Goal: Task Accomplishment & Management: Manage account settings

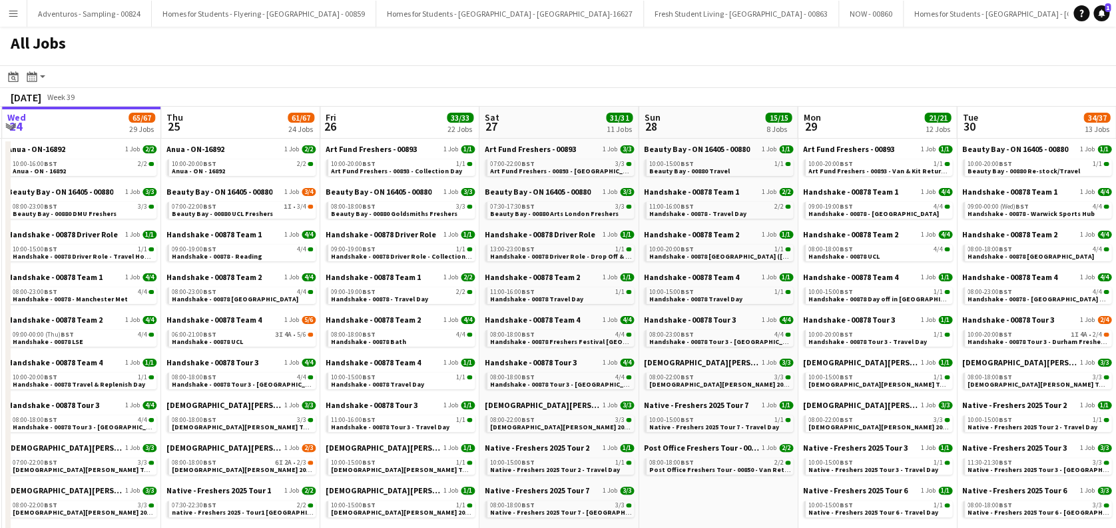
scroll to position [0, 433]
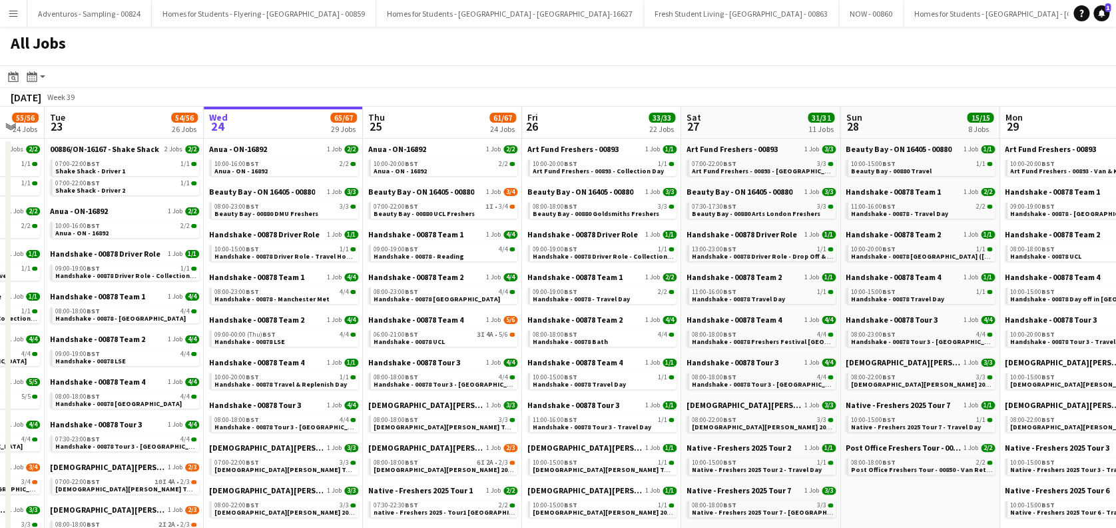
drag, startPoint x: 770, startPoint y: 403, endPoint x: 448, endPoint y: 426, distance: 322.6
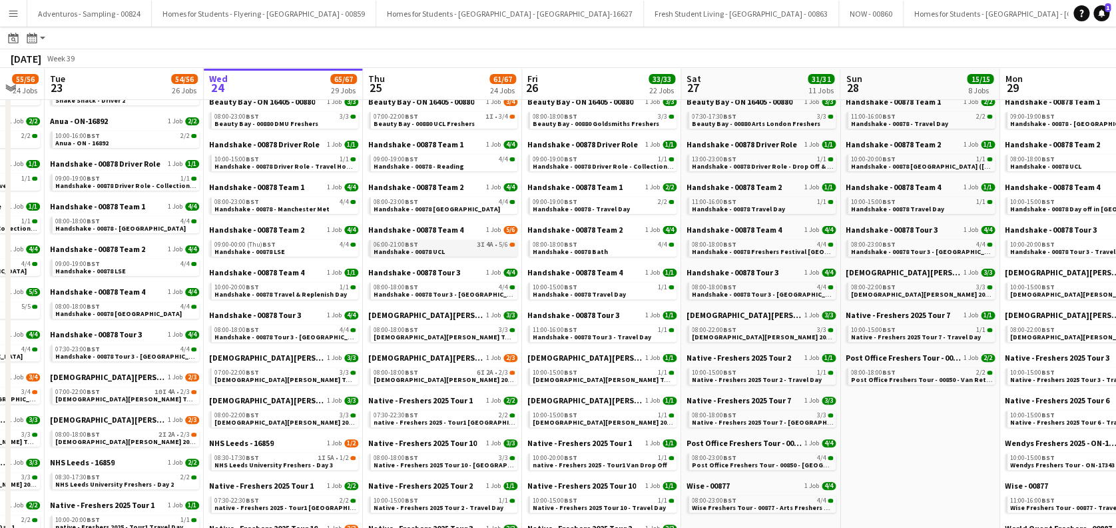
click at [453, 252] on link "06:00-21:00 BST 3I 4A • 5/6 Handshake - 00878 UCL" at bounding box center [444, 247] width 141 height 15
click at [445, 161] on link "09:00-19:00 BST 4/4 Handshake - 00878 - Reading" at bounding box center [444, 162] width 141 height 15
click at [442, 209] on span "Handshake - 00878 [GEOGRAPHIC_DATA]" at bounding box center [437, 208] width 127 height 9
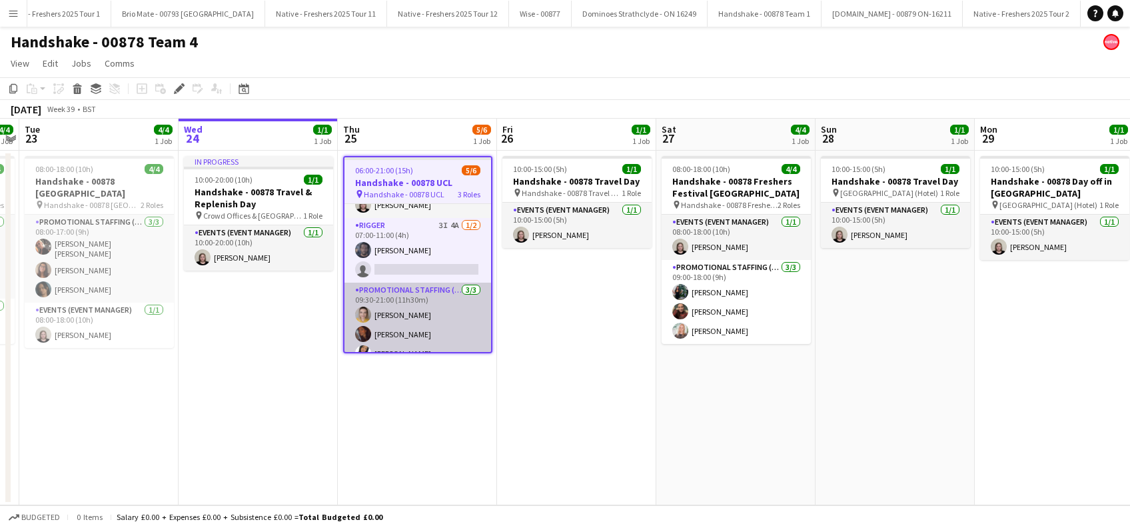
scroll to position [45, 0]
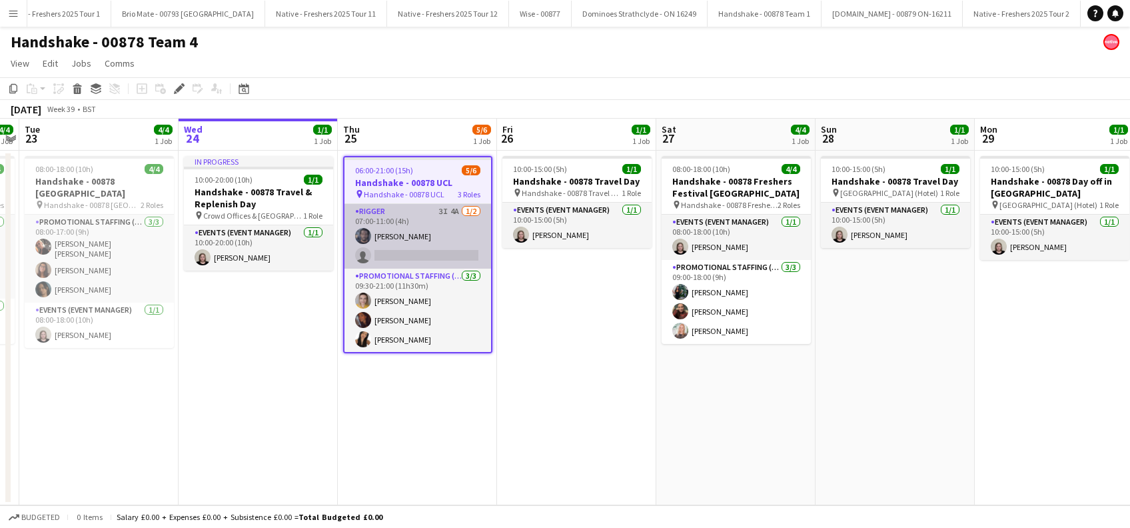
click at [408, 250] on app-card-role "Rigger 3I 4A 1/2 07:00-11:00 (4h) Marlon Stewart single-neutral-actions" at bounding box center [417, 236] width 147 height 65
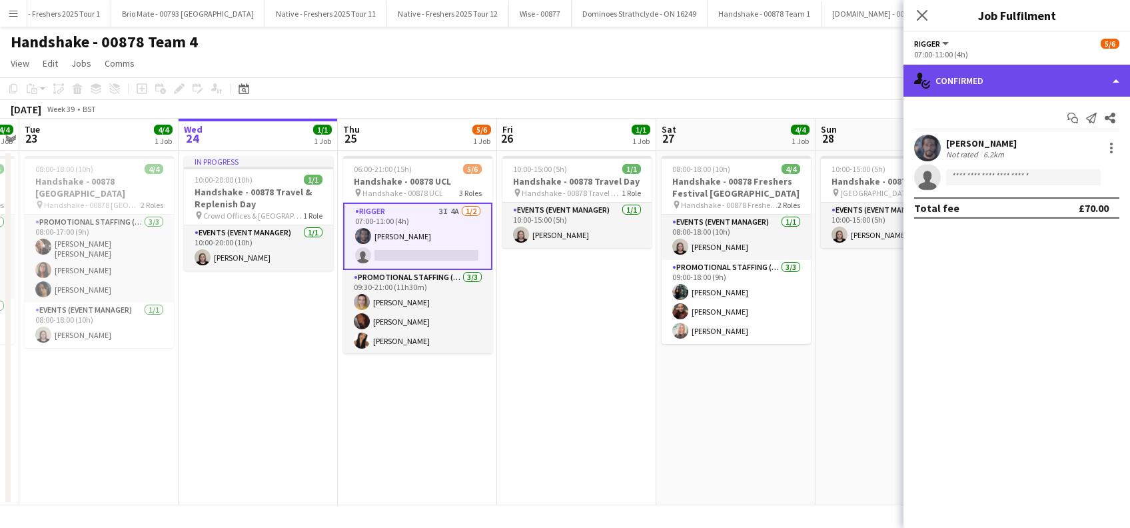
click at [996, 93] on div "single-neutral-actions-check-2 Confirmed" at bounding box center [1016, 81] width 226 height 32
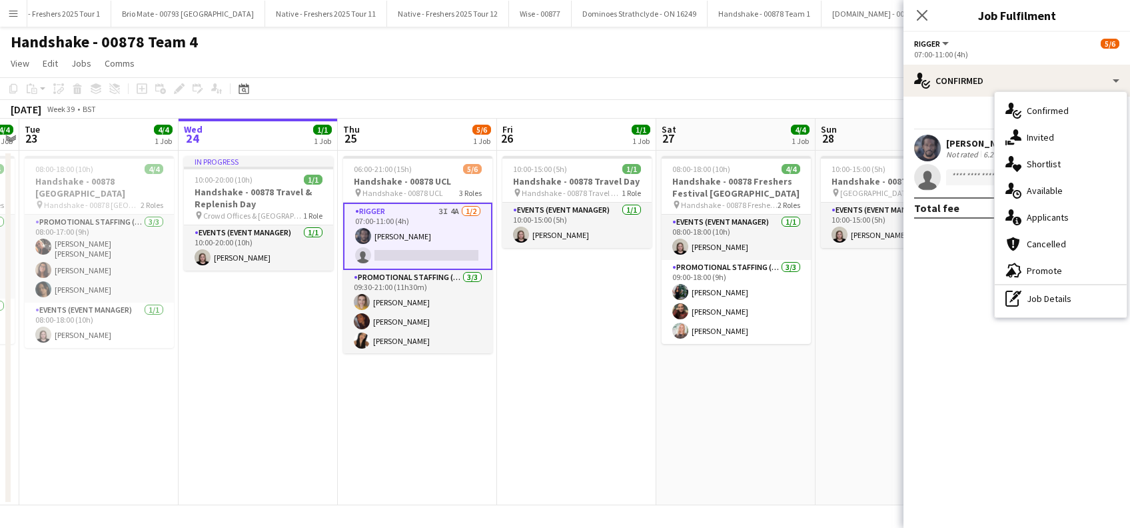
click at [1050, 214] on span "Applicants" at bounding box center [1047, 217] width 42 height 12
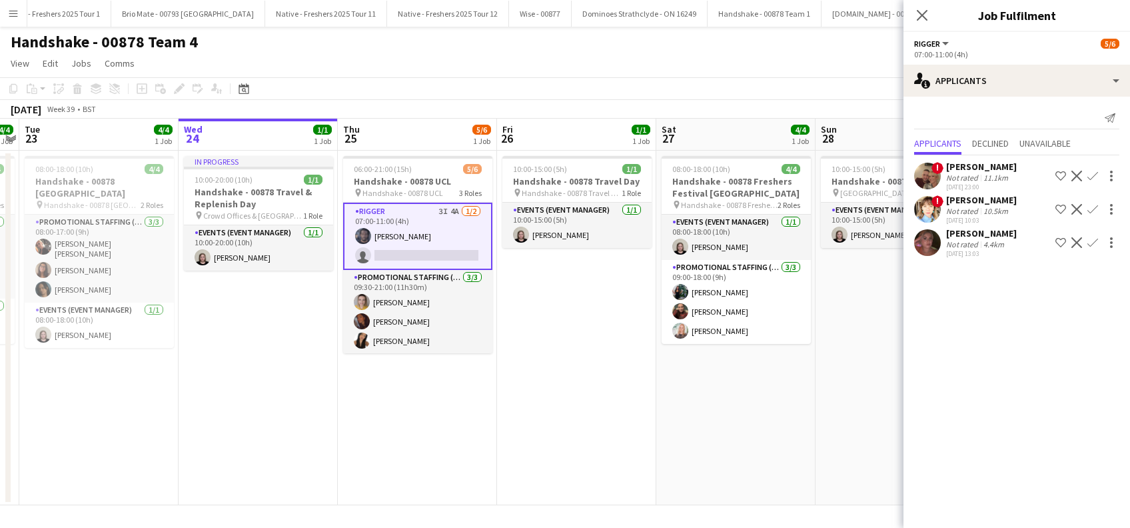
click at [533, 386] on app-date-cell "10:00-15:00 (5h) 1/1 Handshake - 00878 Travel Day pin Handshake - 00878 Travel …" at bounding box center [576, 328] width 159 height 354
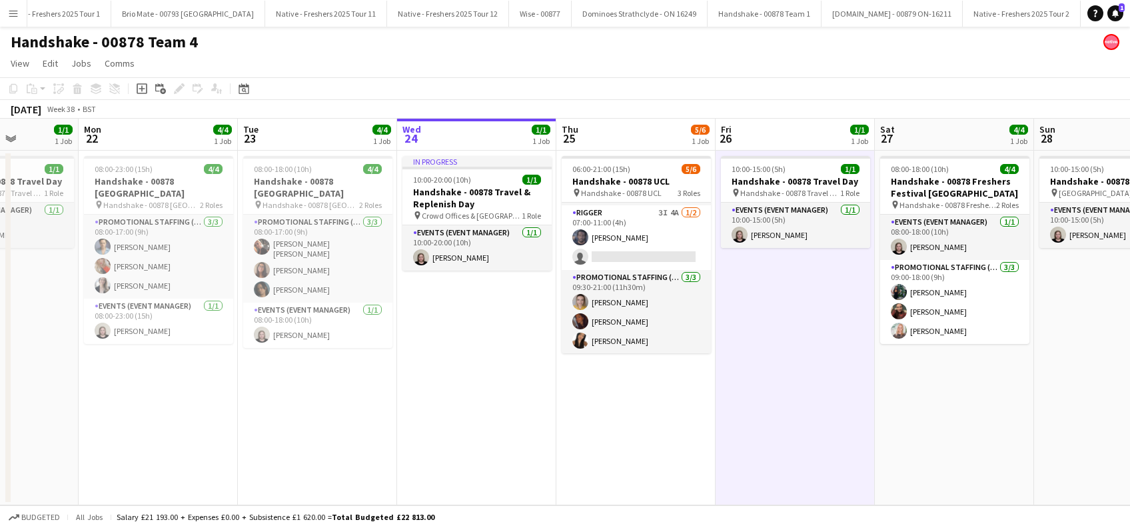
drag, startPoint x: 360, startPoint y: 424, endPoint x: 583, endPoint y: 429, distance: 223.2
click at [583, 429] on app-calendar-viewport "Fri 19 1/1 1 Job Sat 20 4/4 1 Job Sun 21 1/1 1 Job Mon 22 4/4 1 Job Tue 23 4/4 …" at bounding box center [565, 312] width 1130 height 386
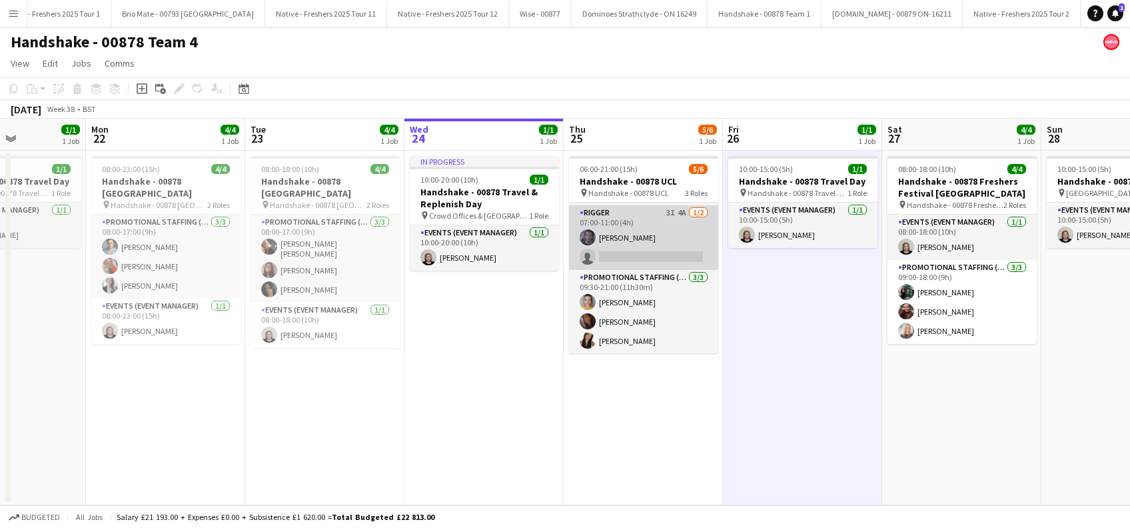
click at [631, 232] on app-card-role "Rigger 3I 4A 1/2 07:00-11:00 (4h) Marlon Stewart single-neutral-actions" at bounding box center [643, 237] width 149 height 65
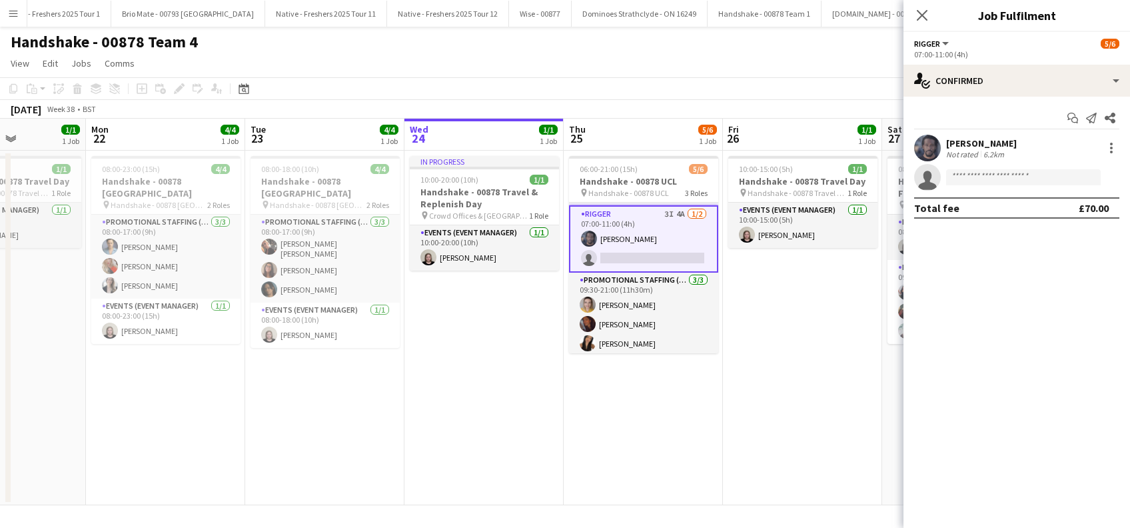
click at [968, 141] on div "Marlon Stewart" at bounding box center [981, 143] width 71 height 12
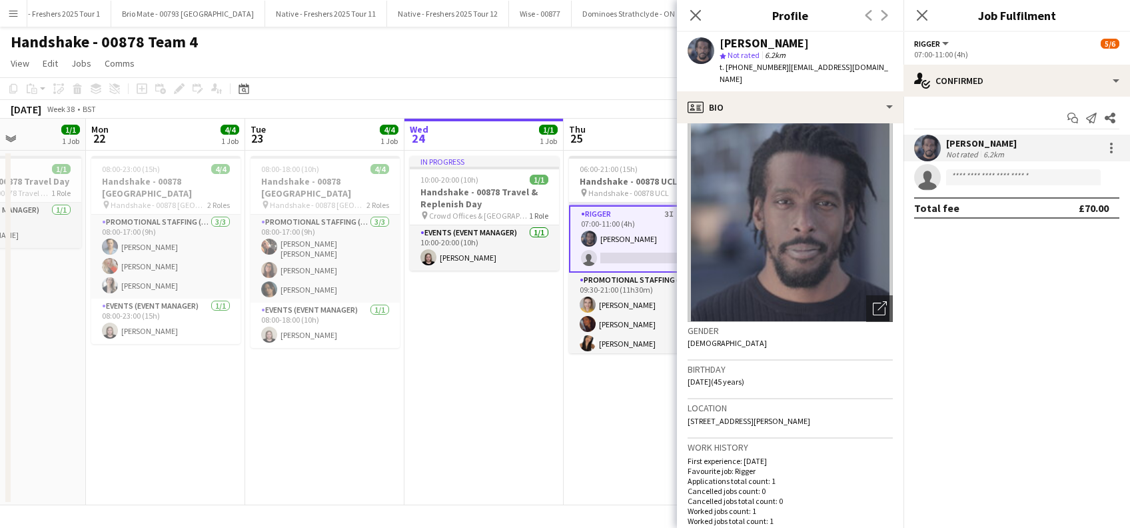
scroll to position [0, 0]
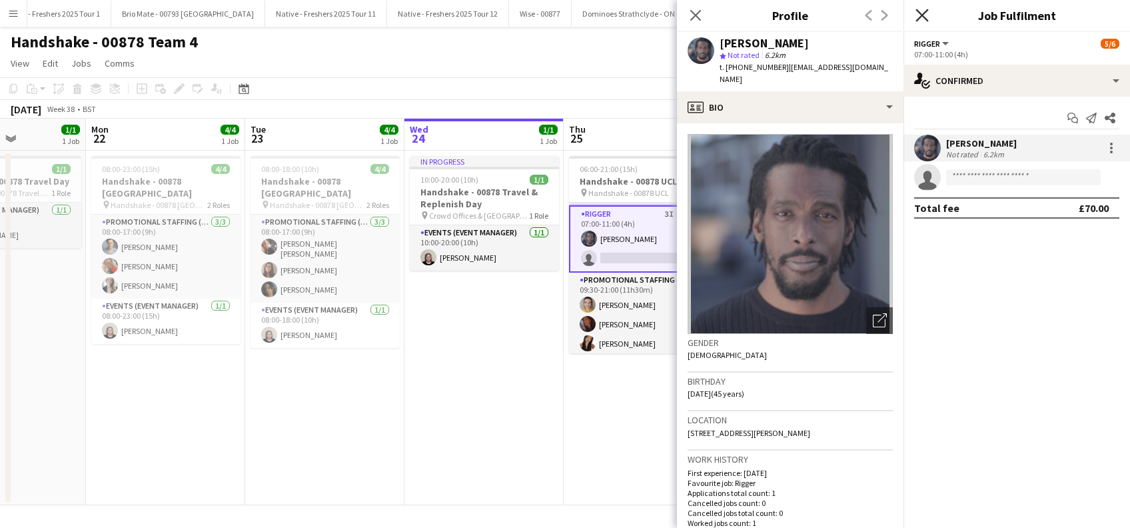
click at [924, 14] on icon at bounding box center [921, 15] width 13 height 13
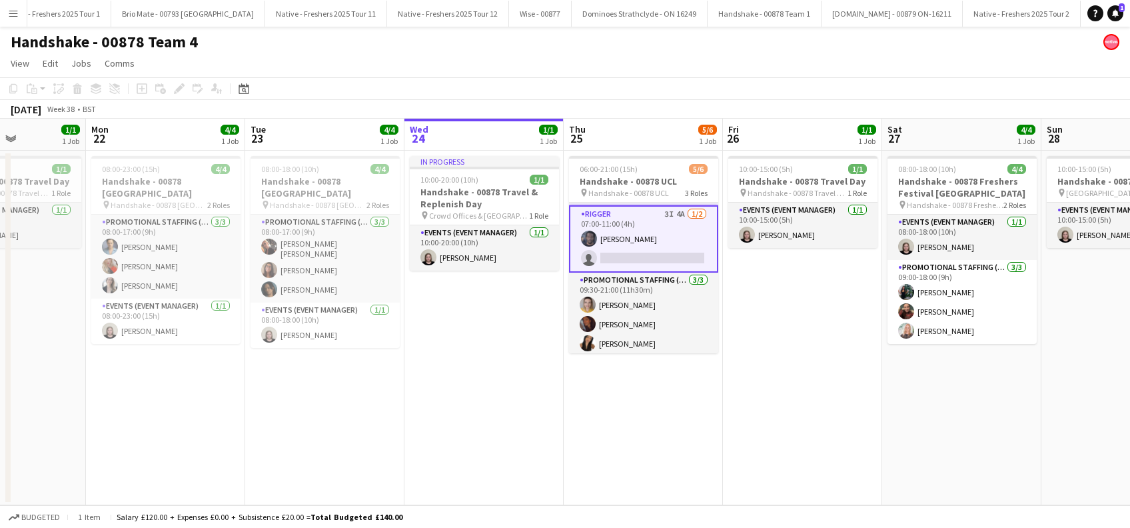
click at [490, 415] on app-date-cell "In progress 10:00-20:00 (10h) 1/1 Handshake - 00878 Travel & Replenish Day pin …" at bounding box center [483, 328] width 159 height 354
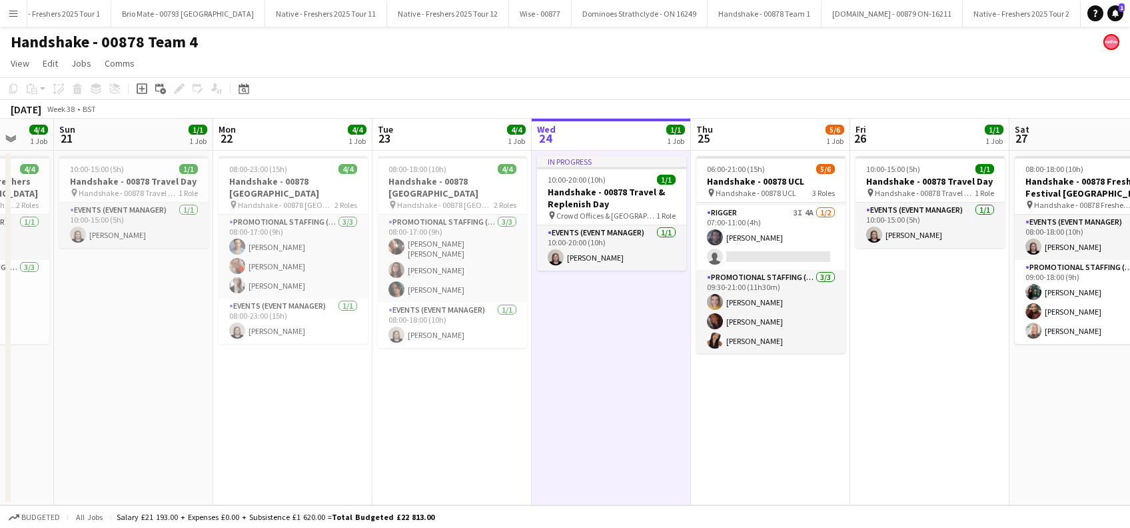
scroll to position [0, 311]
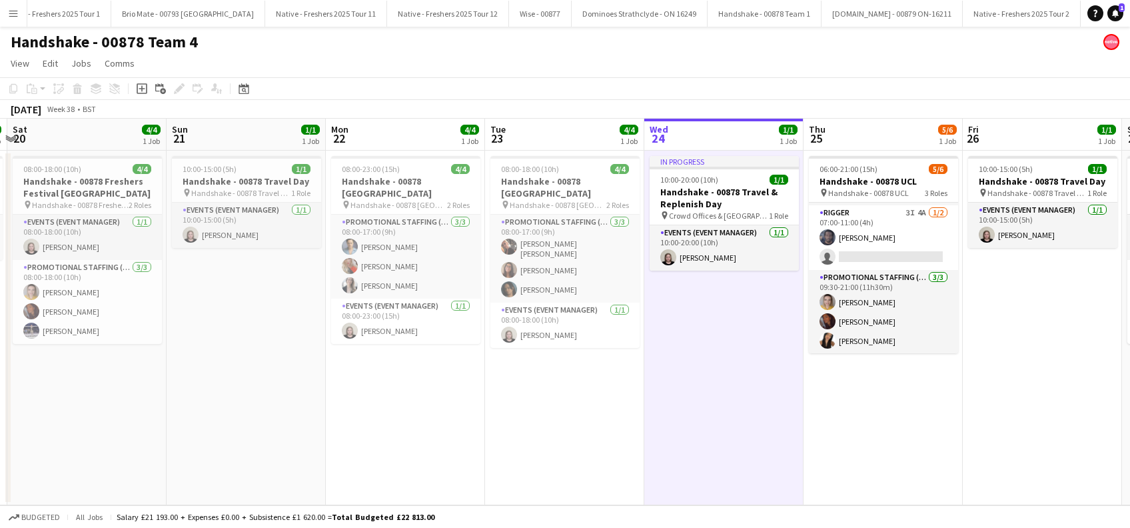
drag, startPoint x: 453, startPoint y: 377, endPoint x: 693, endPoint y: 391, distance: 240.2
click at [693, 391] on app-calendar-viewport "Thu 18 3/4 1 Job Fri 19 1/1 1 Job Sat 20 4/4 1 Job Sun 21 1/1 1 Job Mon 22 4/4 …" at bounding box center [565, 312] width 1130 height 386
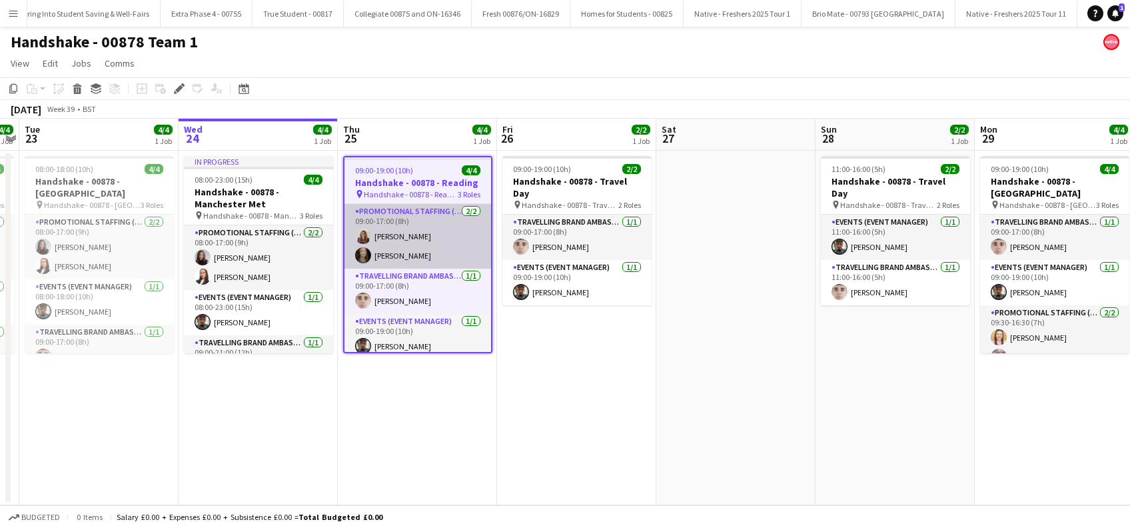
click at [405, 234] on app-card-role "Promotional Staffing (Brand Ambassadors) 2/2 09:00-17:00 (8h) Linzi Agnew Belle…" at bounding box center [417, 236] width 147 height 65
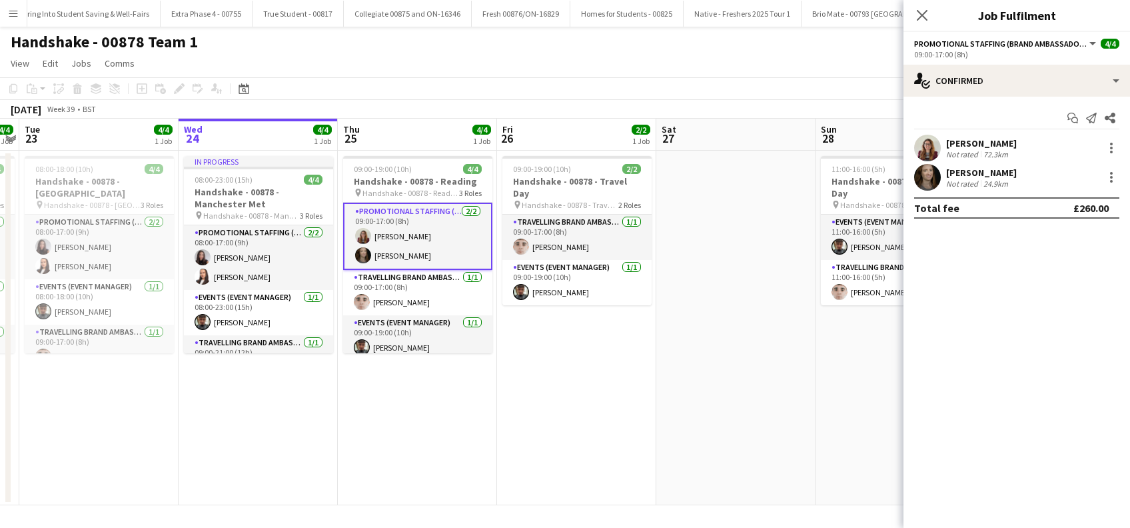
click at [986, 145] on div "Linzi Agnew" at bounding box center [981, 143] width 71 height 12
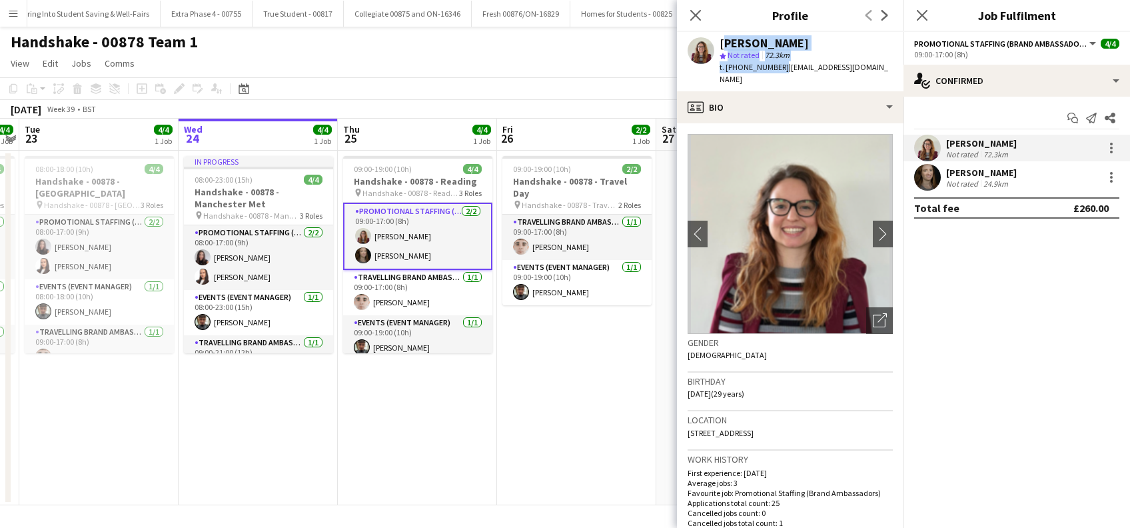
drag, startPoint x: 777, startPoint y: 65, endPoint x: 719, endPoint y: 38, distance: 63.5
click at [719, 38] on div "Linzi Agnew star Not rated 72.3km t. +447572815036 | agnewlinzi@gmail.com" at bounding box center [805, 61] width 173 height 49
copy div "Linzi Agnew star Not rated 72.3km t. +447572815036"
click at [981, 173] on div "Belle Adams" at bounding box center [981, 173] width 71 height 12
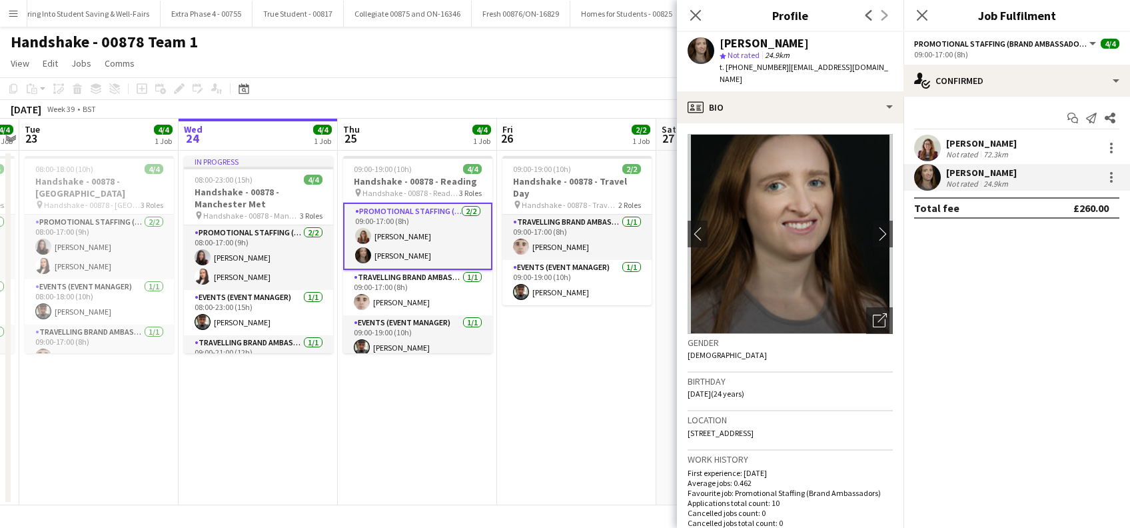
drag, startPoint x: 782, startPoint y: 69, endPoint x: 717, endPoint y: 40, distance: 70.9
click at [717, 40] on div "Belle Adams star Not rated 24.9km t. +4407902664610 | belleadams5678@aol.com" at bounding box center [790, 61] width 226 height 59
copy div "Belle Adams star Not rated 24.9km t. +4407902664610"
click at [398, 457] on app-date-cell "09:00-19:00 (10h) 4/4 Handshake - 00878 - Reading pin Handshake - 00878 - Readi…" at bounding box center [417, 328] width 159 height 354
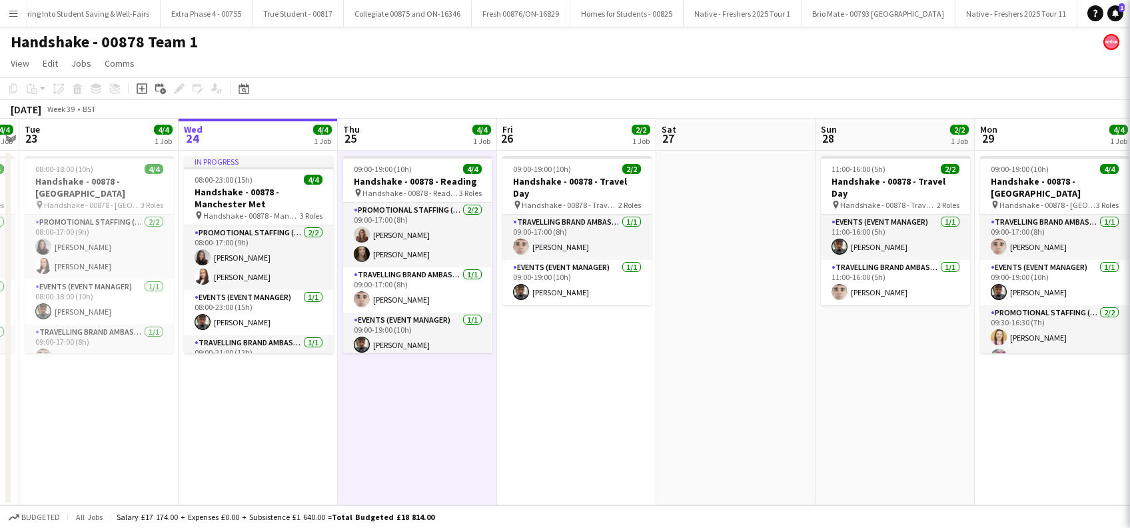
click at [635, 429] on app-date-cell "09:00-19:00 (10h) 2/2 Handshake - 00878 - Travel Day pin Handshake - 00878 - Tr…" at bounding box center [576, 328] width 159 height 354
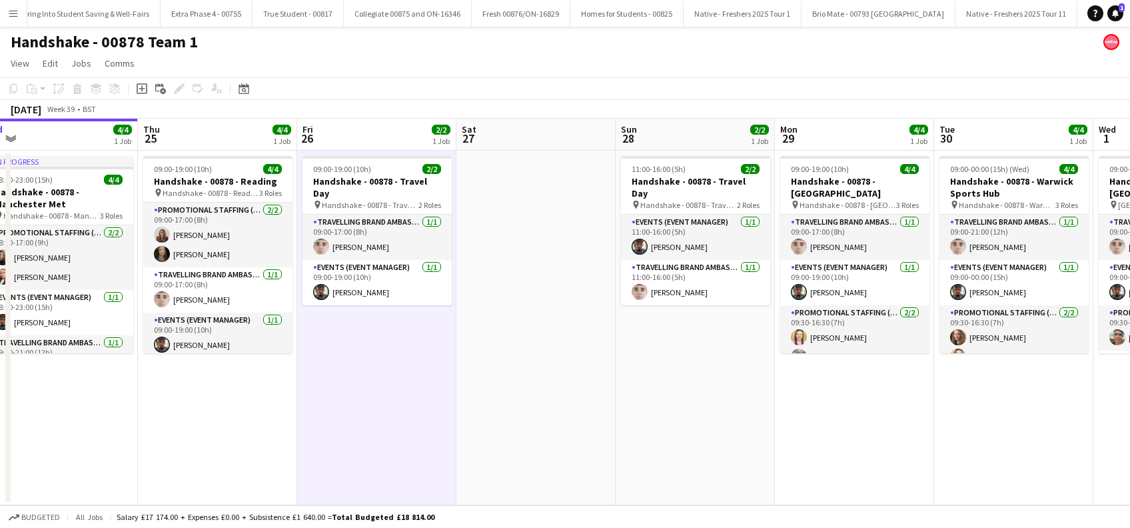
drag, startPoint x: 759, startPoint y: 426, endPoint x: 558, endPoint y: 450, distance: 201.9
click at [558, 450] on app-calendar-viewport "Sat 20 Sun 21 2/2 1 Job Mon 22 4/4 1 Job Tue 23 4/4 1 Job Wed 24 4/4 1 Job Thu …" at bounding box center [565, 312] width 1130 height 386
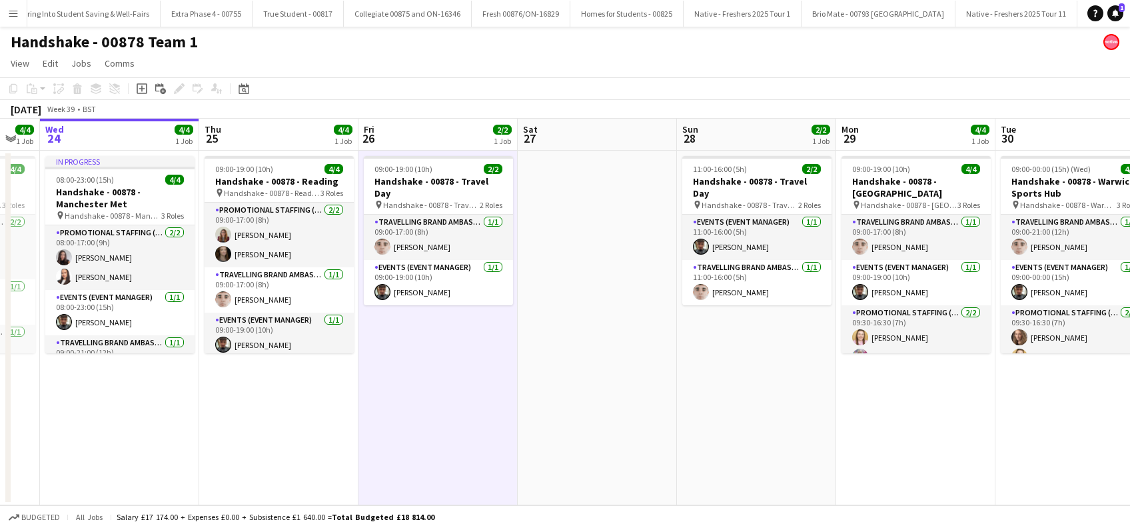
scroll to position [0, 665]
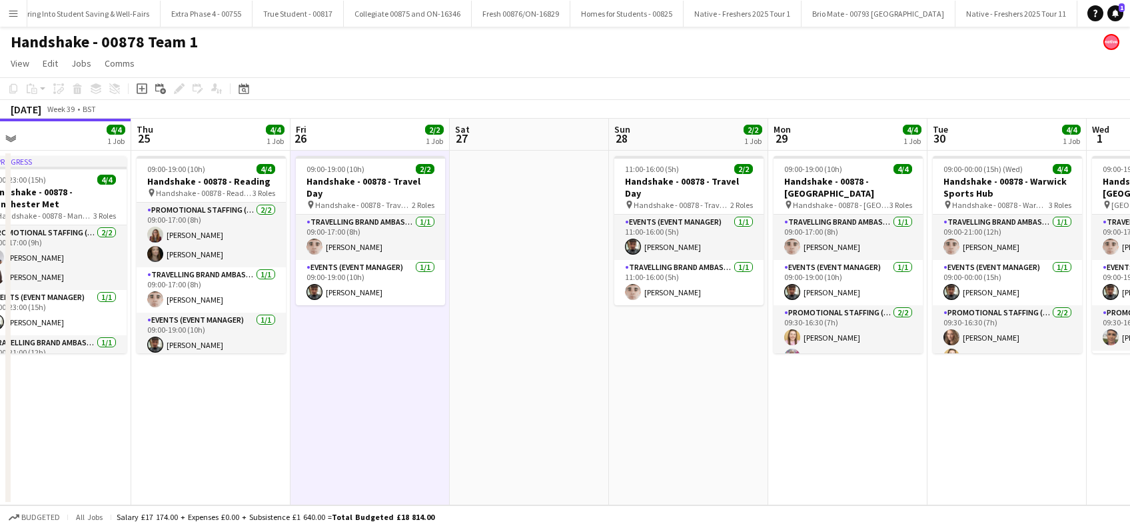
drag, startPoint x: 751, startPoint y: 410, endPoint x: 426, endPoint y: 448, distance: 327.2
click at [426, 448] on app-calendar-viewport "Sat 20 Sun 21 2/2 1 Job Mon 22 4/4 1 Job Tue 23 4/4 1 Job Wed 24 4/4 1 Job Thu …" at bounding box center [565, 312] width 1130 height 386
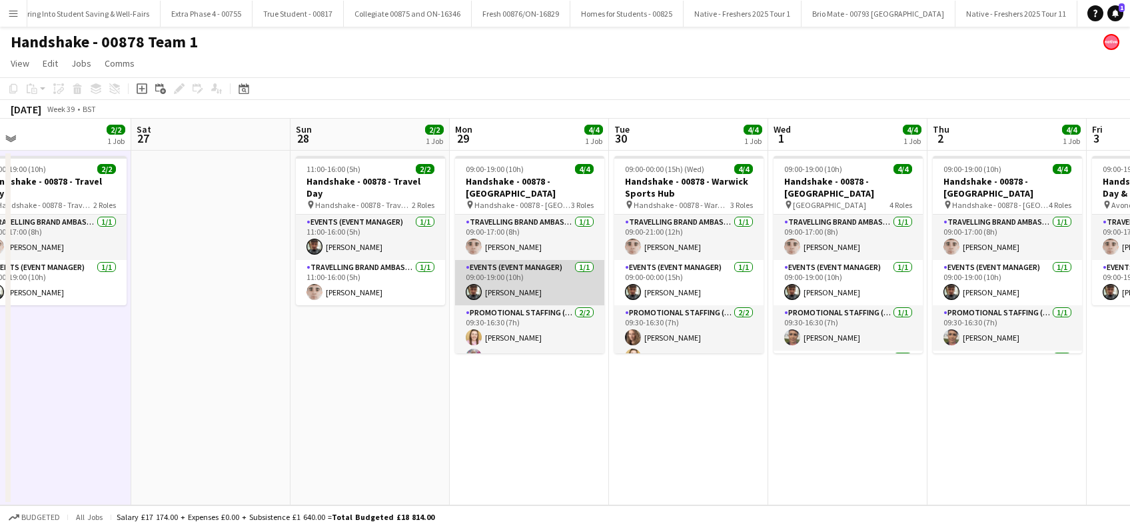
scroll to position [5, 0]
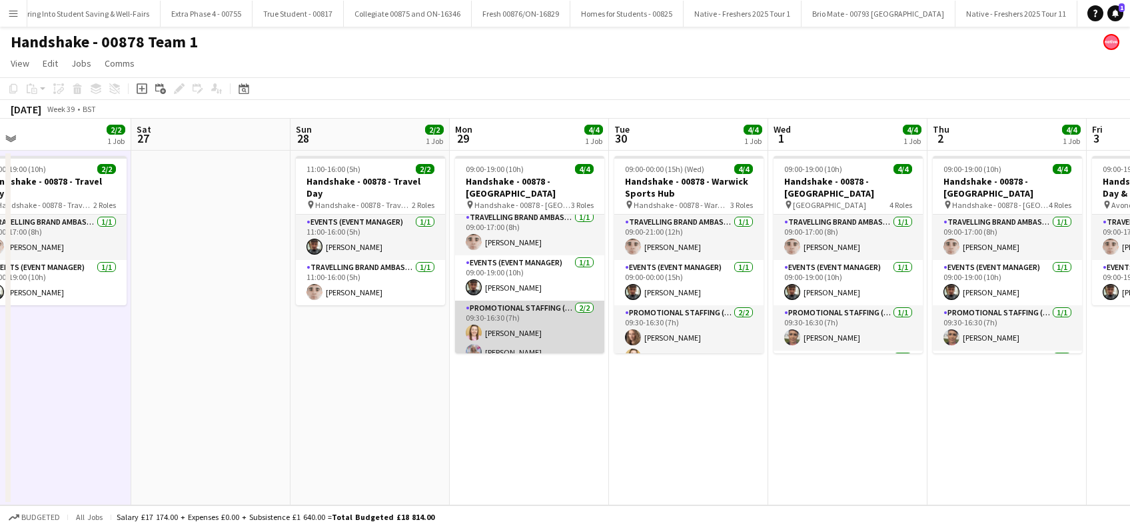
click at [513, 327] on app-card-role "Promotional Staffing (Brand Ambassadors) 2/2 09:30-16:30 (7h) Amy Sandford Lucy…" at bounding box center [529, 332] width 149 height 65
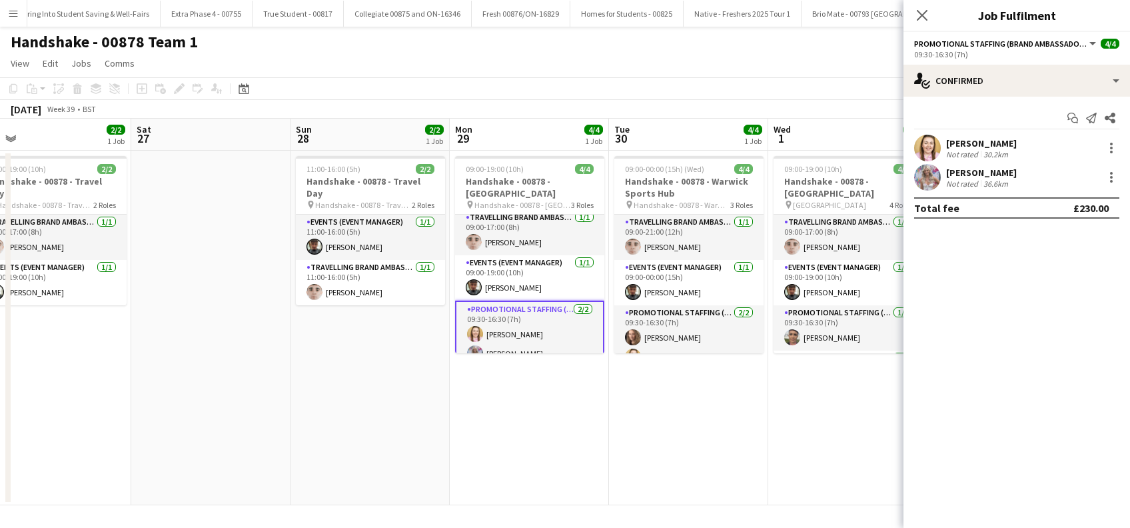
click at [986, 139] on div "Amy Sandford" at bounding box center [981, 143] width 71 height 12
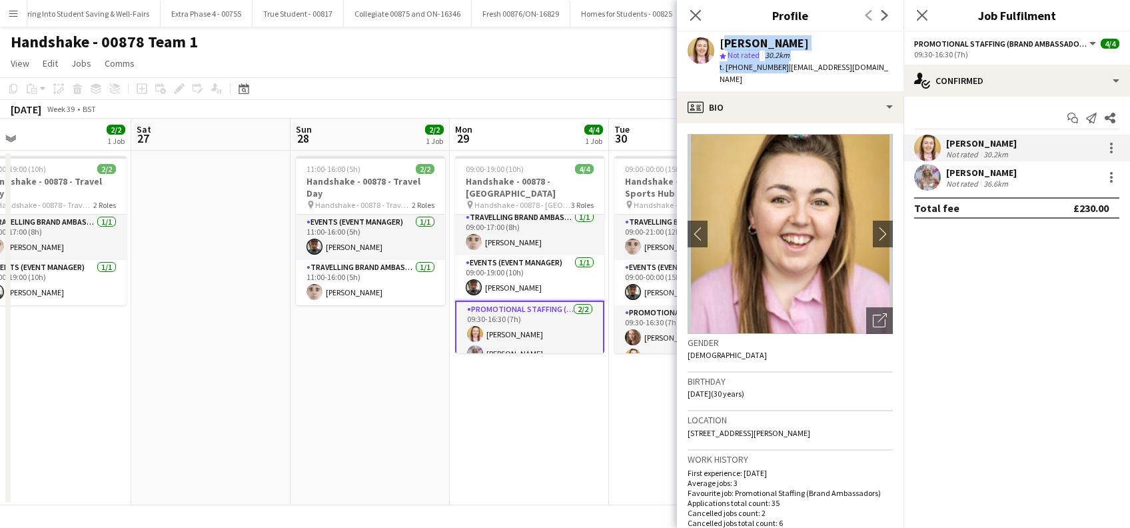
drag, startPoint x: 752, startPoint y: 56, endPoint x: 719, endPoint y: 43, distance: 35.6
click at [719, 43] on div "Amy Sandford star Not rated 30.2km t. +447740942300 | amysandford0@gmail.com" at bounding box center [790, 61] width 226 height 59
copy div "Amy Sandford star Not rated 30.2km t. +447740942300"
click at [973, 174] on div "Lucy Francis" at bounding box center [981, 173] width 71 height 12
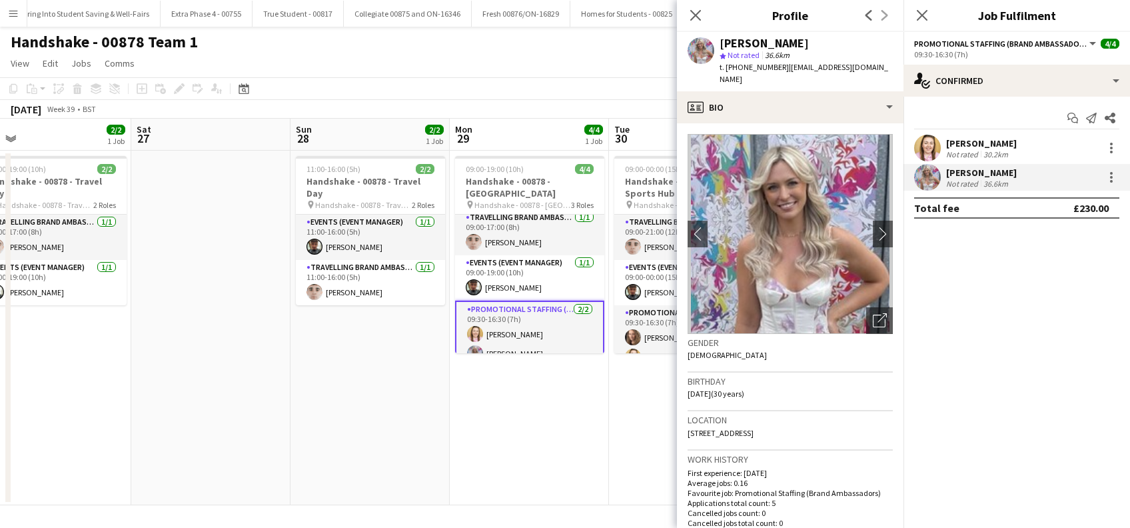
drag, startPoint x: 771, startPoint y: 62, endPoint x: 715, endPoint y: 34, distance: 62.6
click at [715, 34] on div "Lucy Francis star Not rated 36.6km t. +447768462929 | luceyleighfrancis@gmail.c…" at bounding box center [790, 61] width 226 height 59
copy div "Lucy Francis star Not rated 36.6km t. +447768462929"
click at [701, 13] on icon "Close pop-in" at bounding box center [695, 15] width 13 height 13
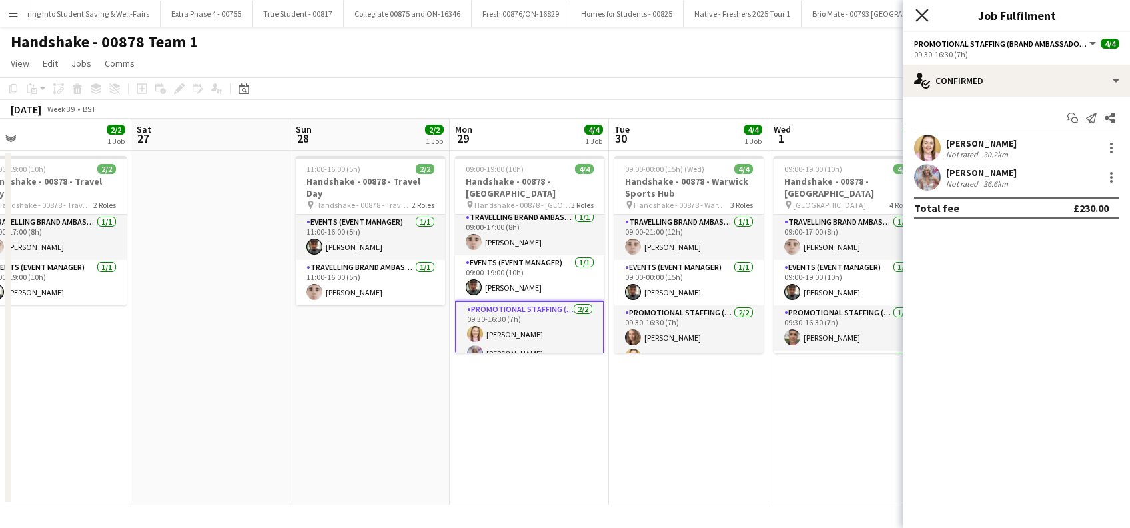
click at [927, 13] on icon "Close pop-in" at bounding box center [921, 15] width 13 height 13
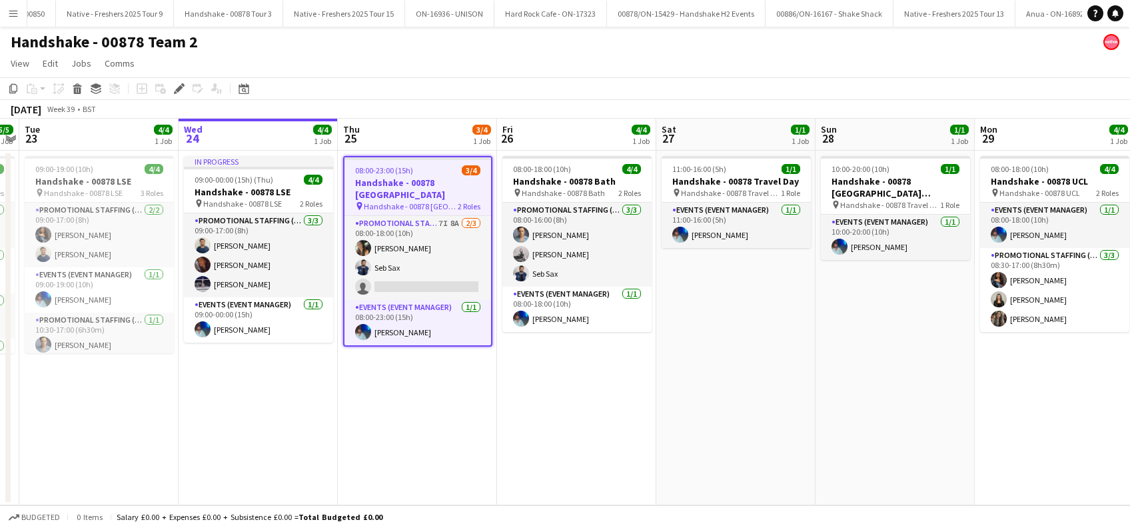
scroll to position [0, 6394]
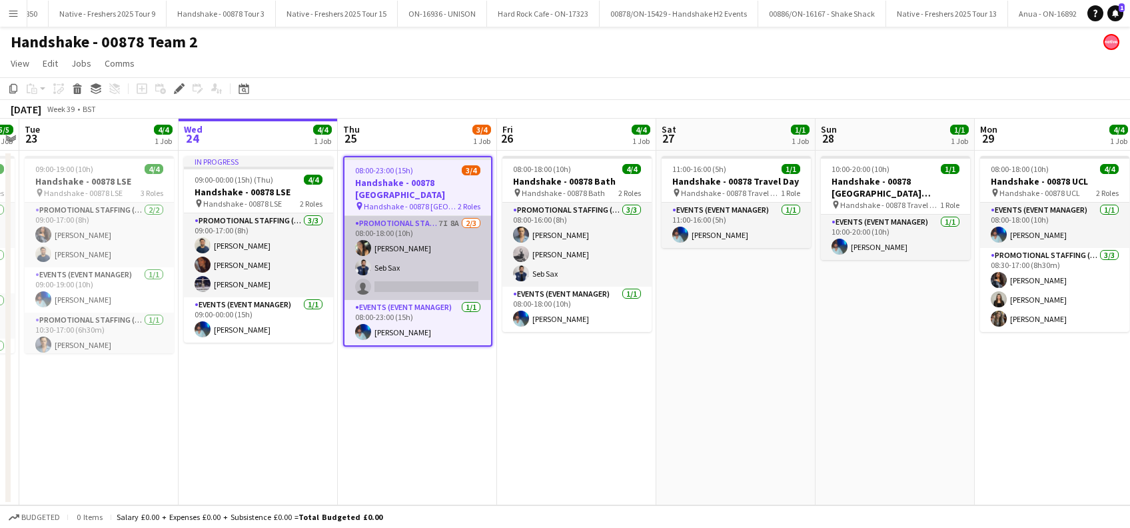
click at [433, 284] on app-card-role "Promotional Staffing (Brand Ambassadors) 7I 8A [DATE] 08:00-18:00 (10h) [PERSON…" at bounding box center [417, 258] width 147 height 84
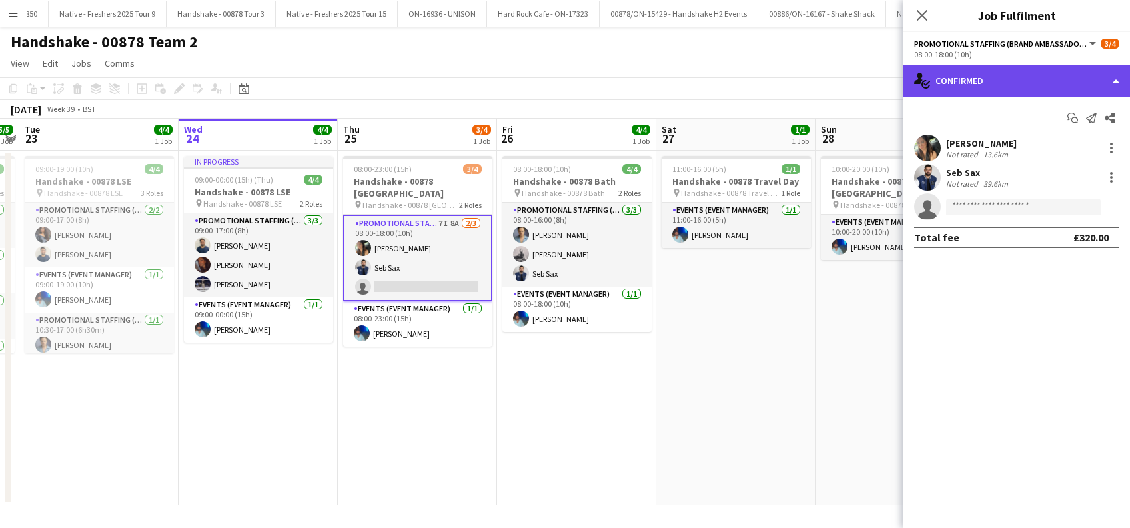
click at [1008, 86] on div "single-neutral-actions-check-2 Confirmed" at bounding box center [1016, 81] width 226 height 32
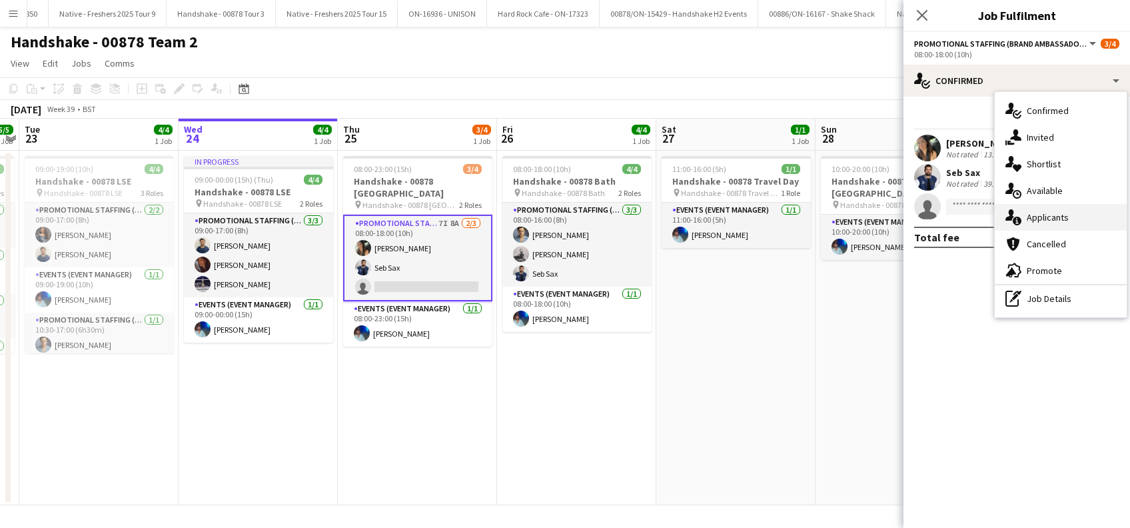
click at [1045, 218] on span "Applicants" at bounding box center [1047, 217] width 42 height 12
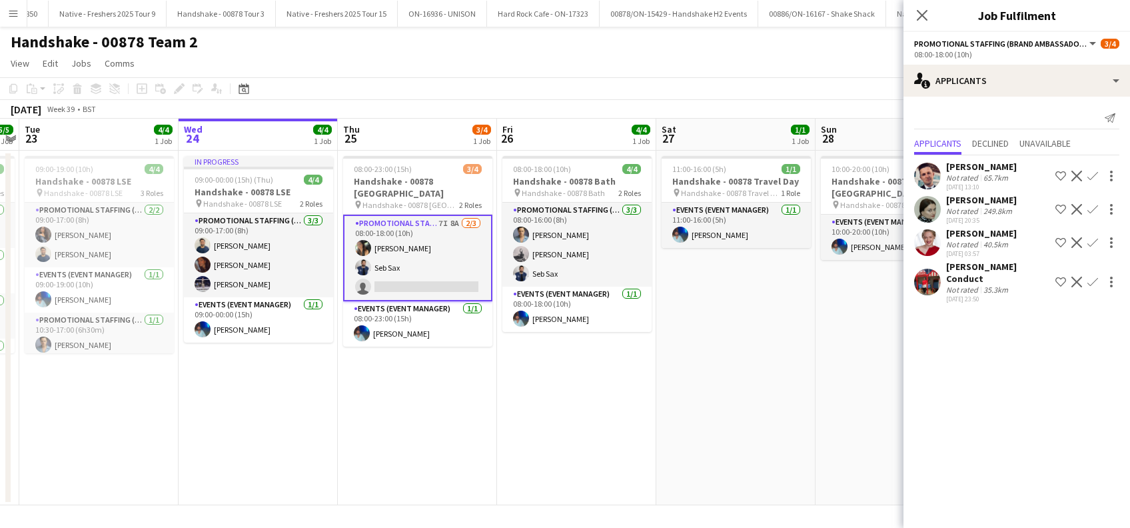
click at [956, 267] on div "[PERSON_NAME] Conduct" at bounding box center [998, 272] width 104 height 24
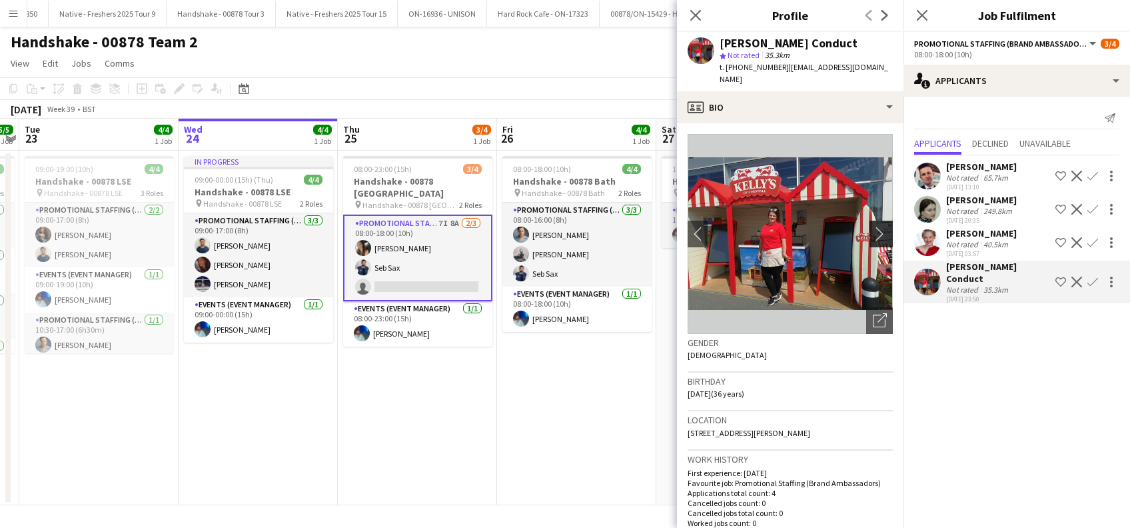
click at [873, 226] on app-icon "chevron-right" at bounding box center [883, 233] width 21 height 14
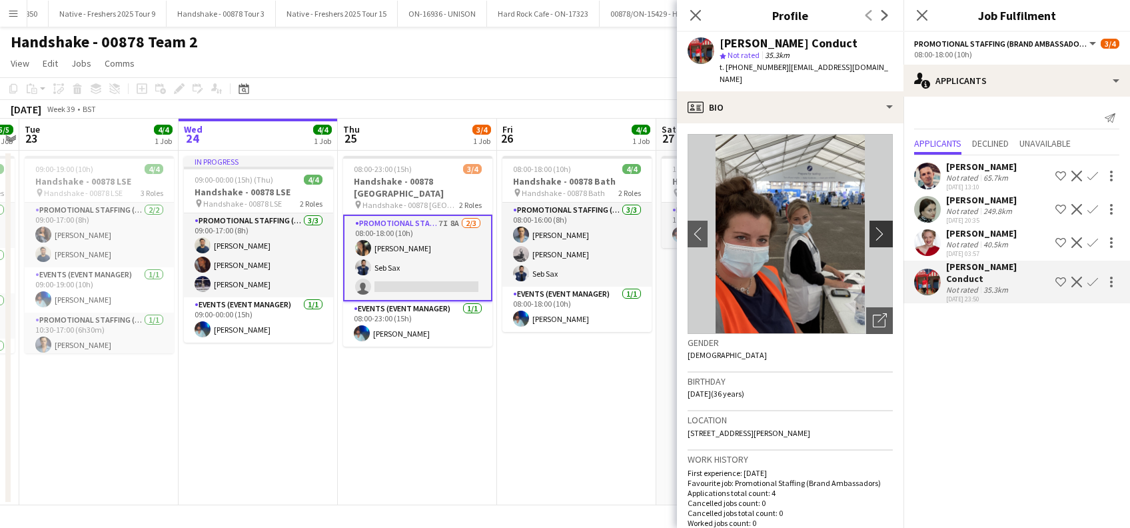
click at [873, 226] on app-icon "chevron-right" at bounding box center [883, 233] width 21 height 14
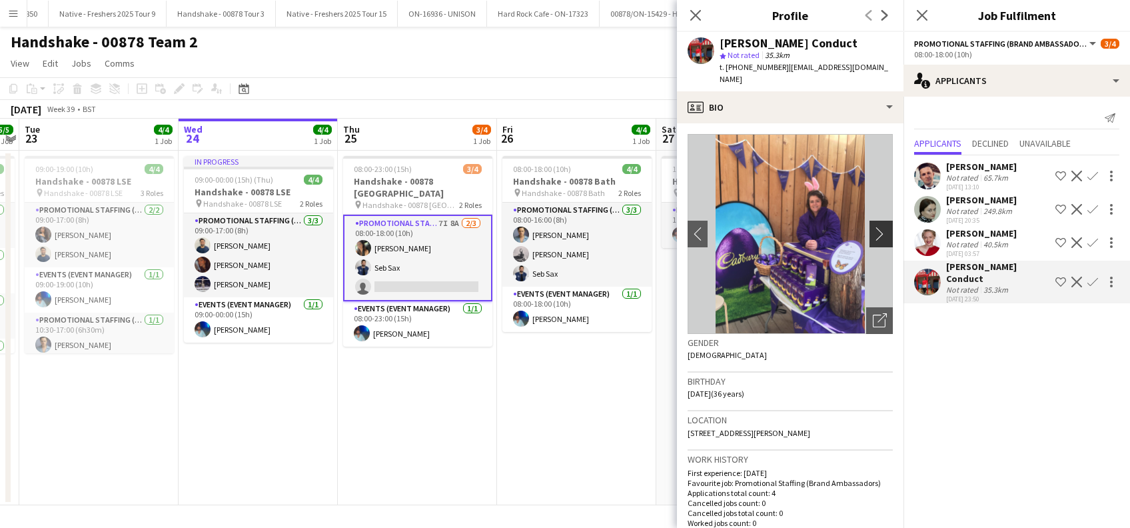
click at [873, 226] on app-icon "chevron-right" at bounding box center [883, 233] width 21 height 14
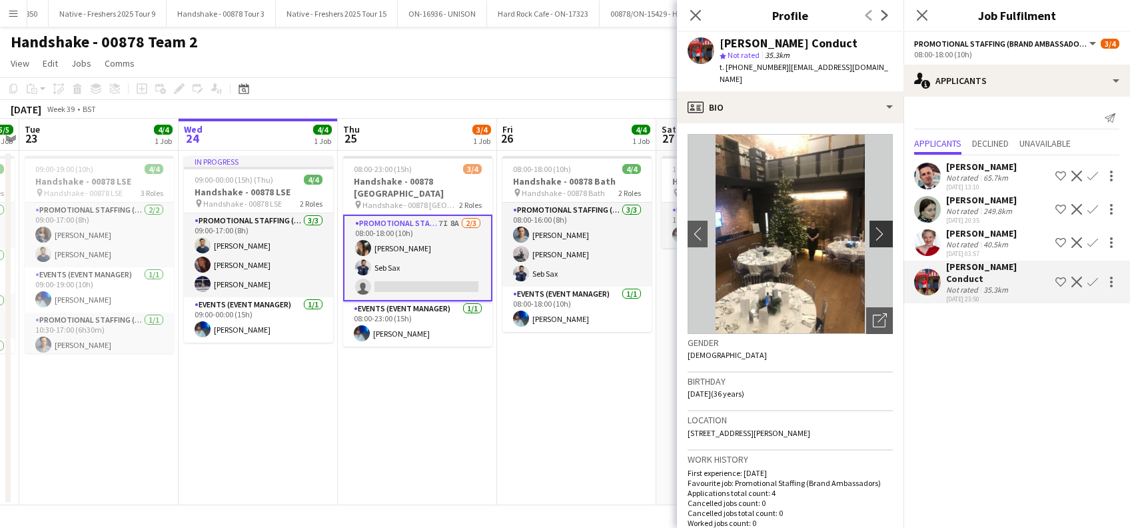
click at [873, 226] on app-icon "chevron-right" at bounding box center [883, 233] width 21 height 14
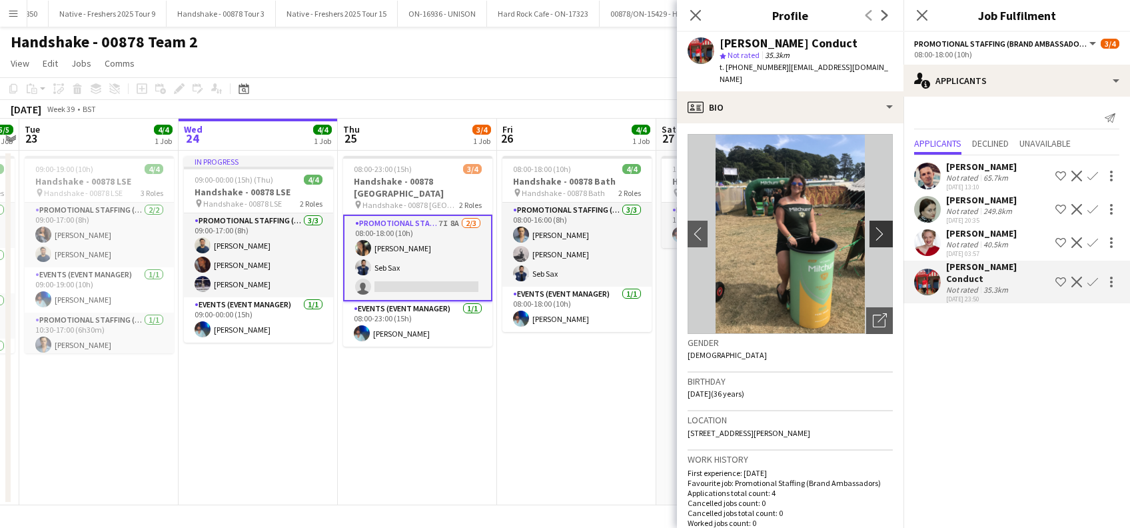
click at [873, 226] on app-icon "chevron-right" at bounding box center [883, 233] width 21 height 14
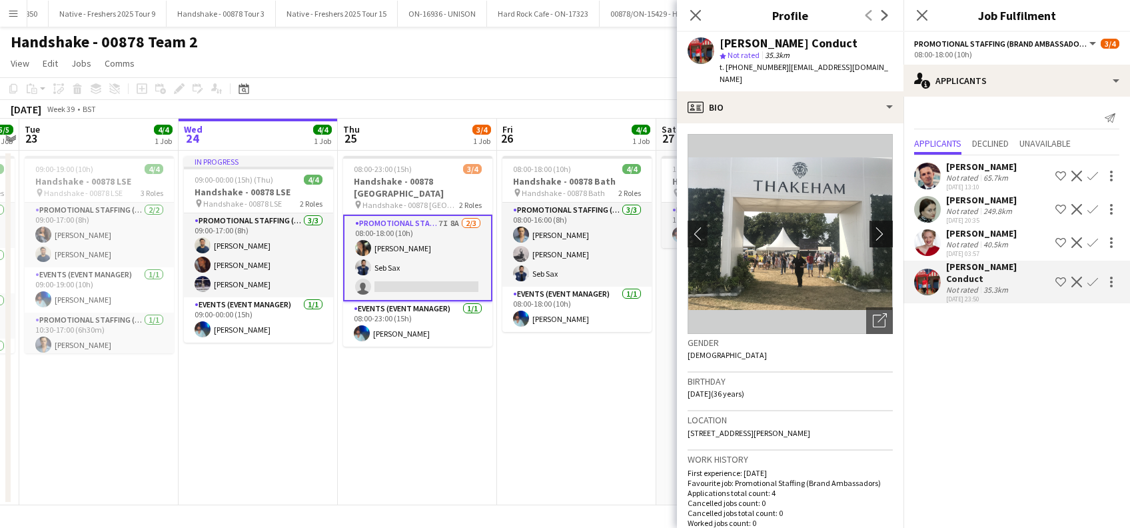
click at [873, 226] on app-icon "chevron-right" at bounding box center [883, 233] width 21 height 14
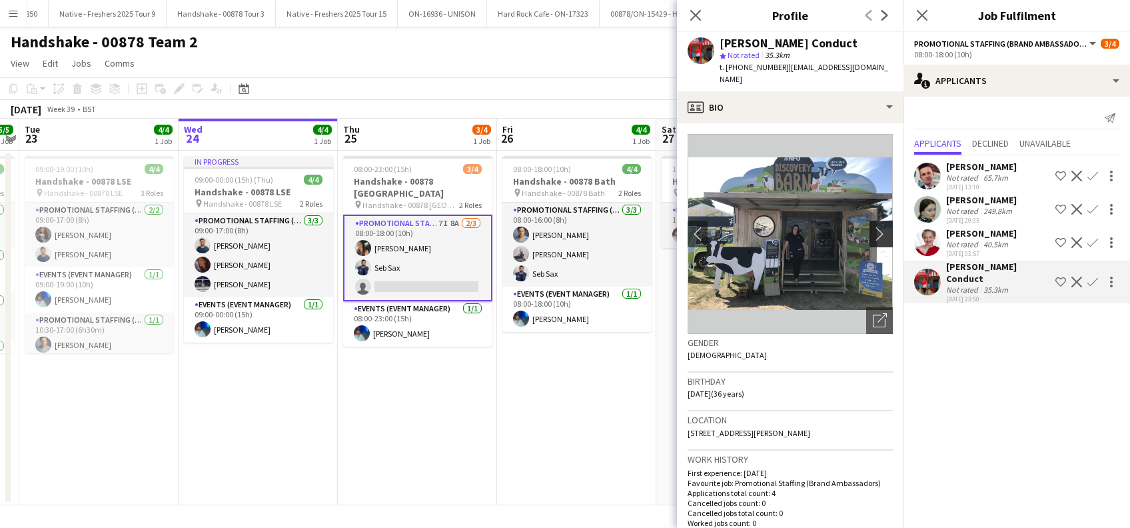
click at [873, 226] on app-icon "chevron-right" at bounding box center [883, 233] width 21 height 14
